Goal: Register for event/course

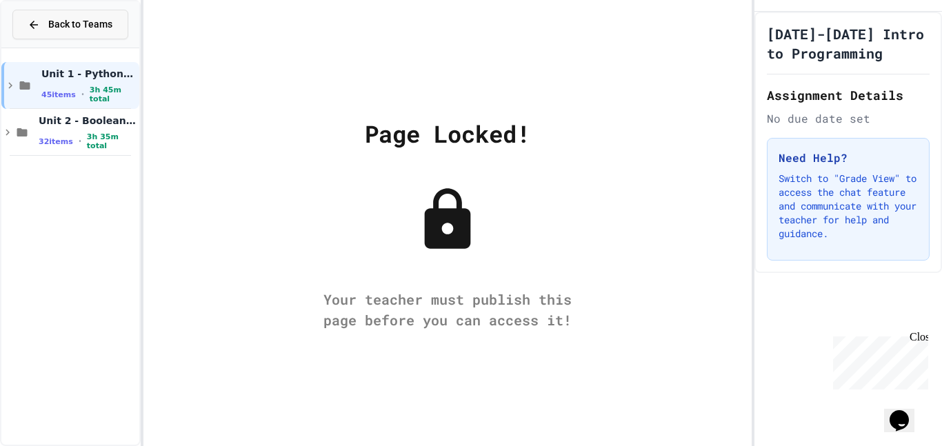
click at [31, 24] on icon at bounding box center [34, 25] width 8 height 8
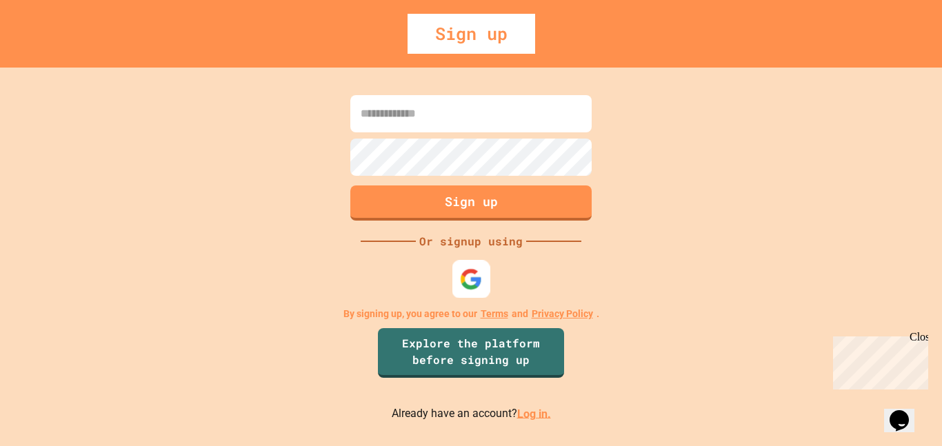
click at [460, 283] on img at bounding box center [471, 278] width 23 height 23
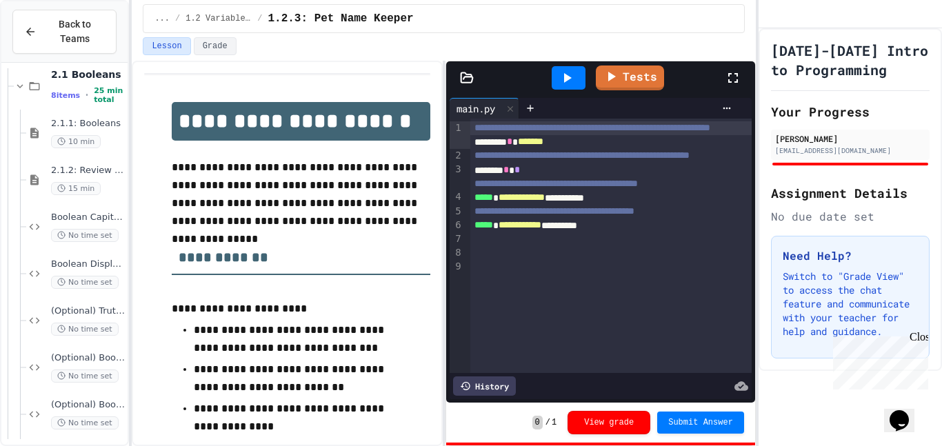
scroll to position [2409, 0]
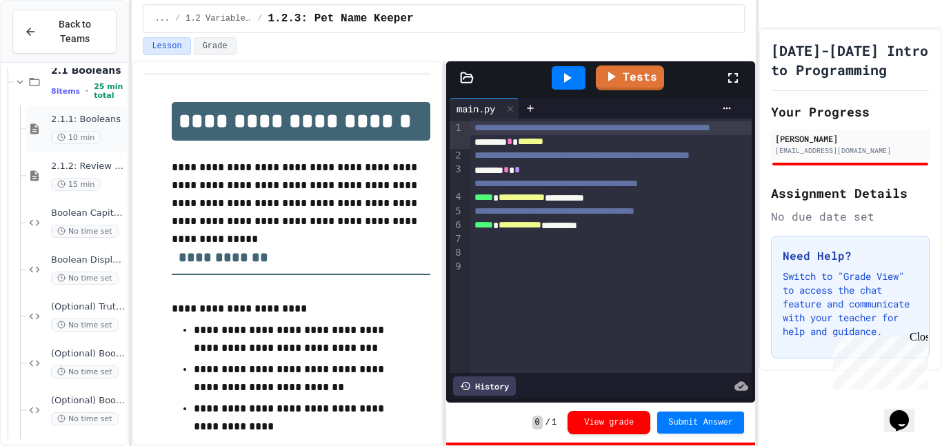
click at [71, 135] on span "10 min" at bounding box center [76, 137] width 50 height 13
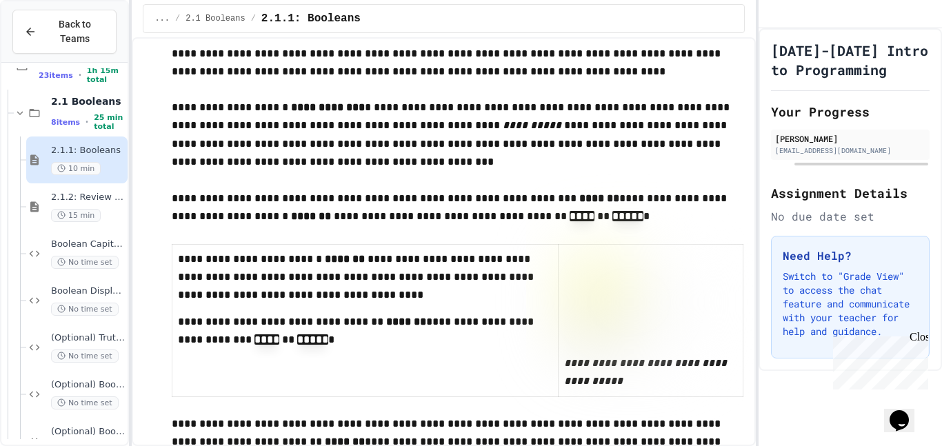
scroll to position [2378, 0]
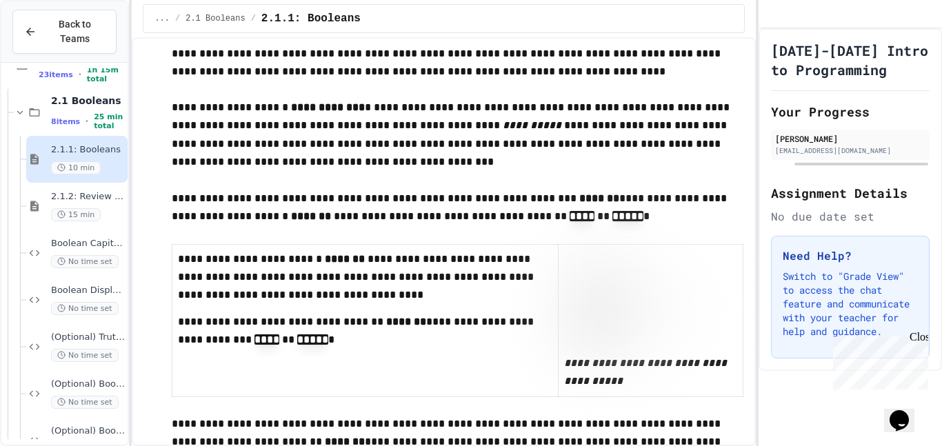
click at [920, 341] on div "Close" at bounding box center [917, 339] width 17 height 17
click at [4, 272] on div "Boolean Capitalizer No time set" at bounding box center [64, 253] width 126 height 47
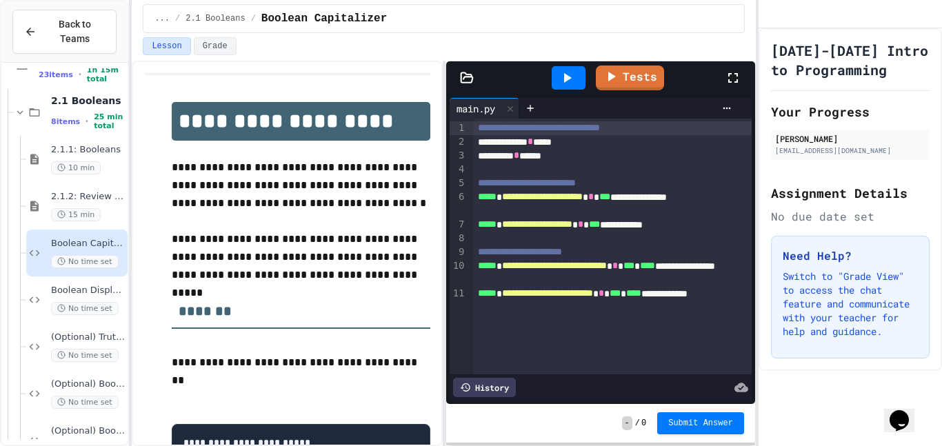
click at [693, 195] on div "**********" at bounding box center [613, 204] width 278 height 28
